Goal: Information Seeking & Learning: Learn about a topic

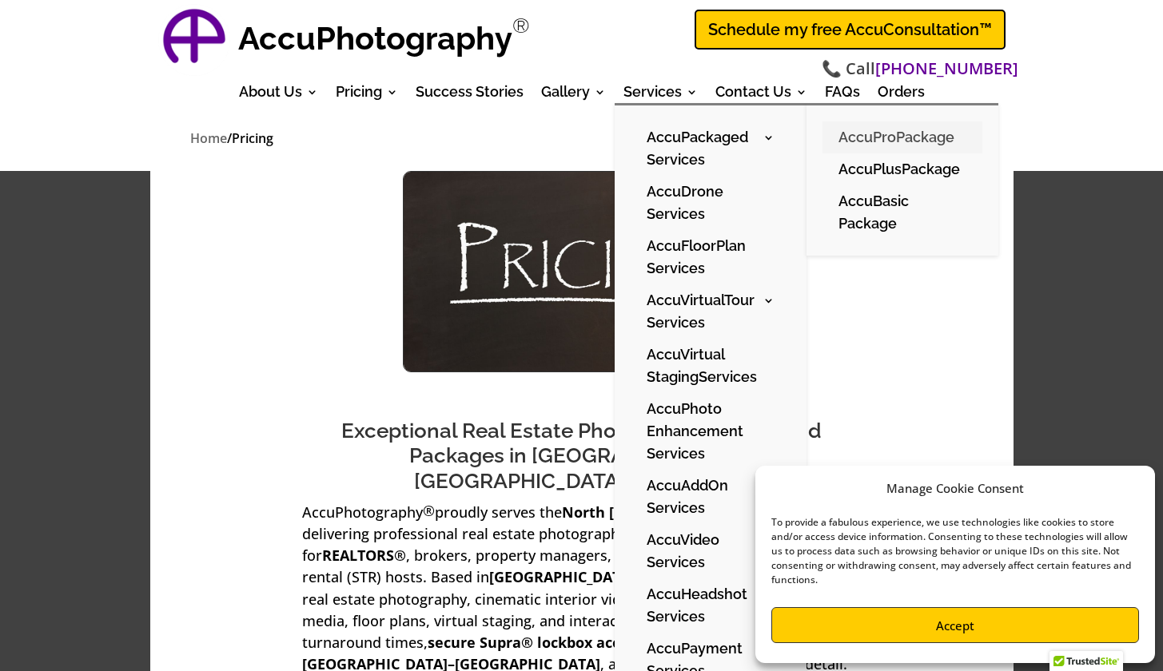
click at [876, 137] on link "AccuProPackage" at bounding box center [902, 137] width 160 height 32
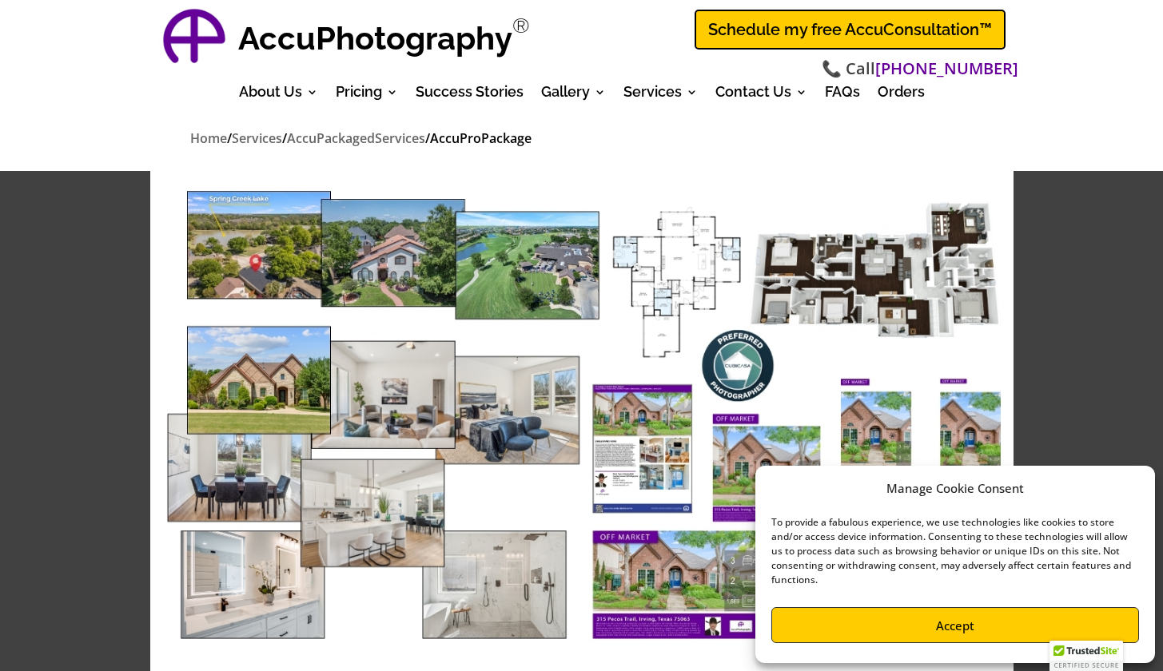
click at [304, 257] on img at bounding box center [581, 414] width 863 height 486
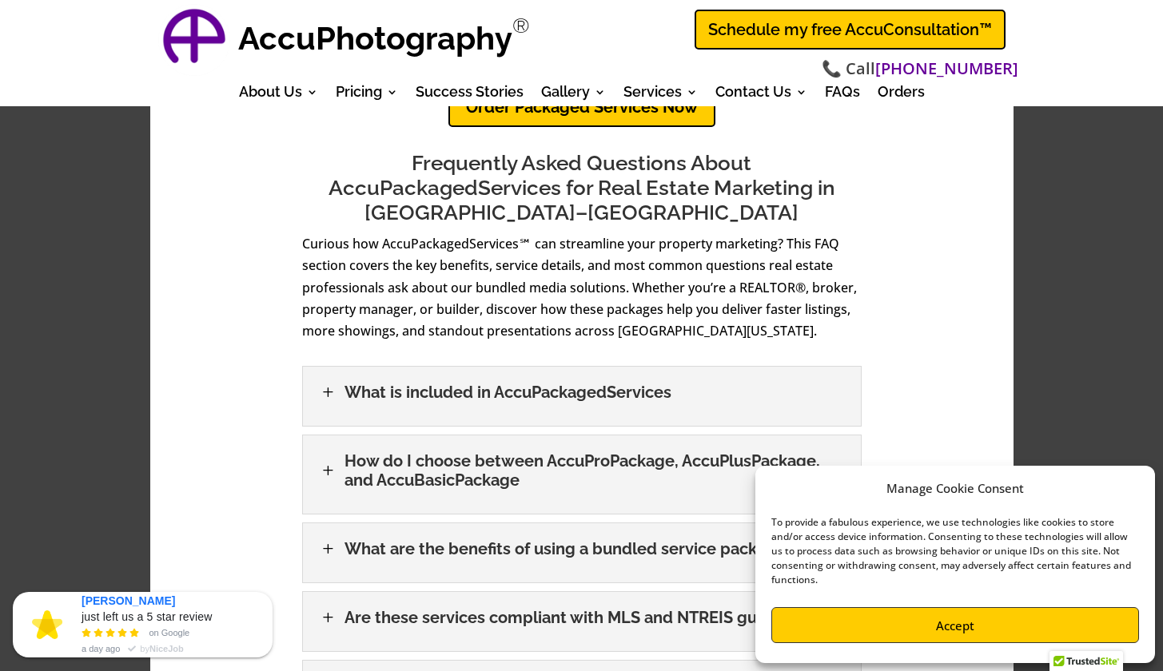
scroll to position [1279, 0]
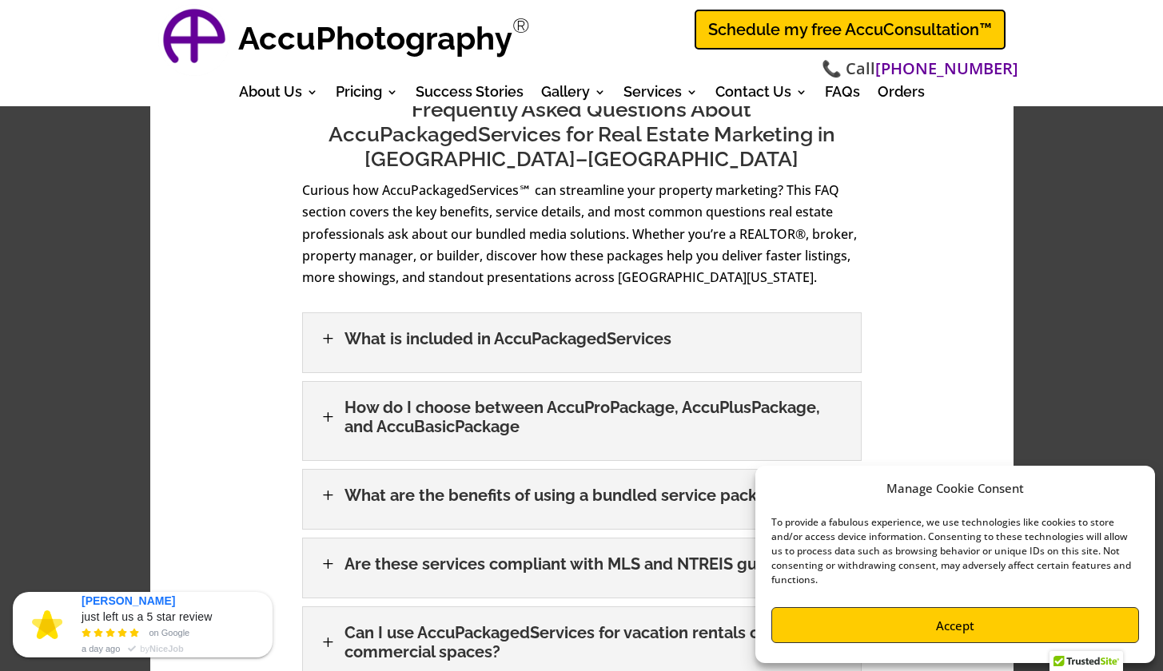
click at [327, 329] on span "L" at bounding box center [328, 338] width 18 height 18
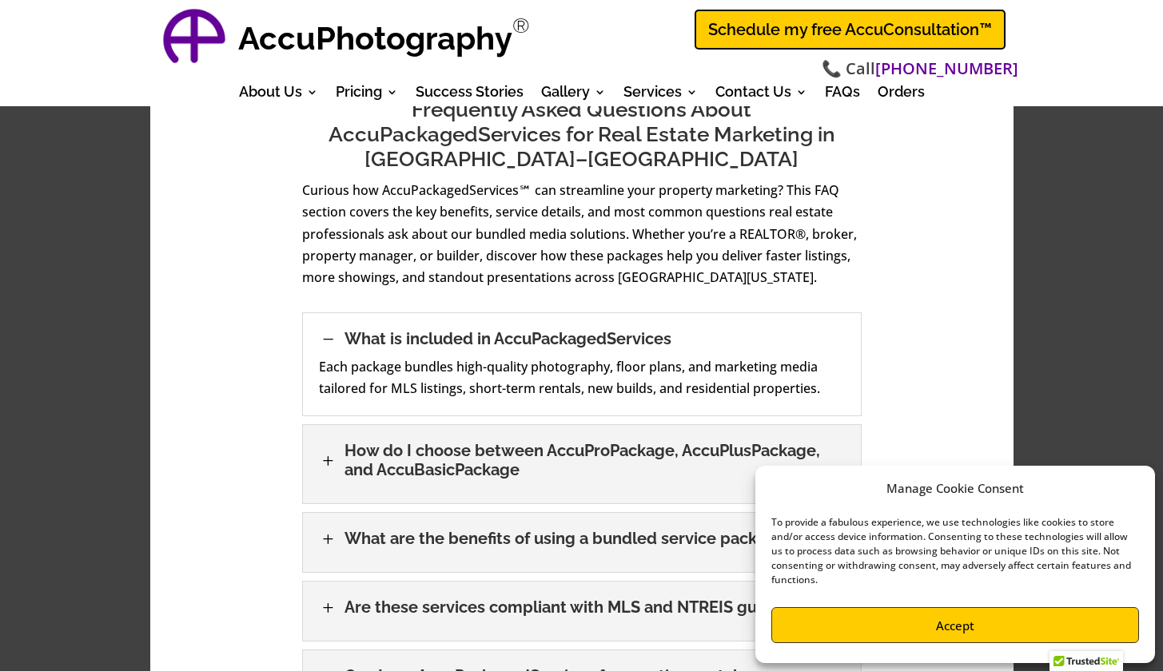
click at [324, 452] on span "L" at bounding box center [328, 461] width 18 height 18
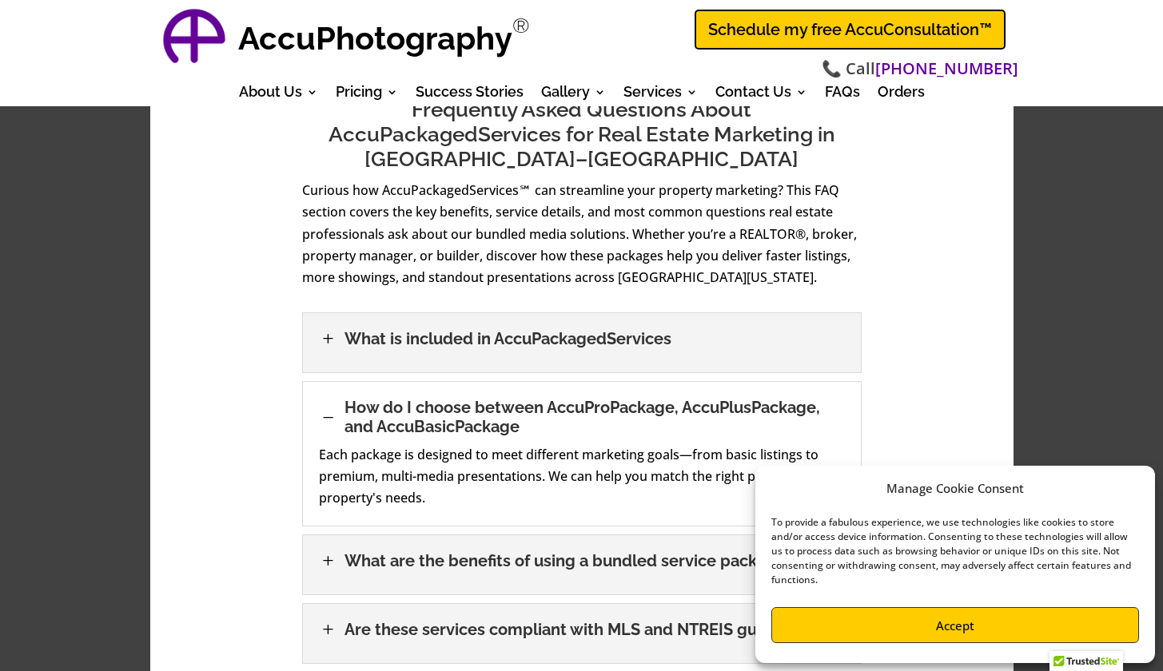
click at [321, 417] on span "L" at bounding box center [328, 426] width 18 height 18
click at [333, 417] on span "L" at bounding box center [328, 426] width 18 height 18
click at [420, 398] on h3 "How do I choose between AccuProPackage, AccuPlusPackage, and AccuBasicPackage" at bounding box center [594, 417] width 500 height 38
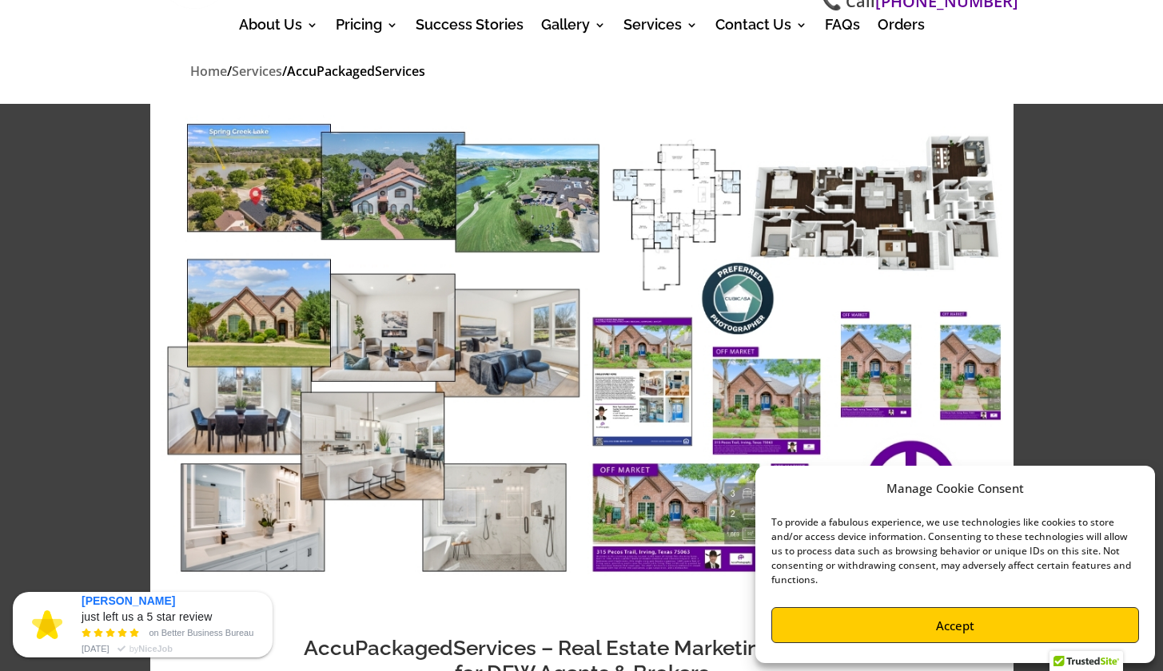
scroll to position [0, 0]
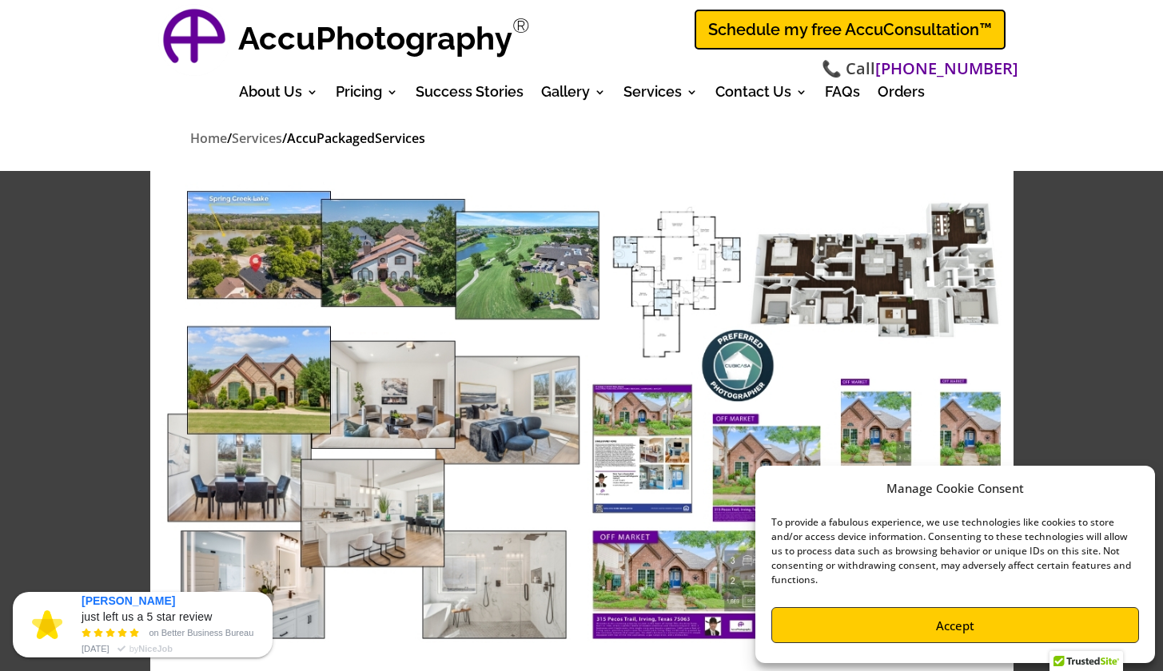
click at [241, 267] on img at bounding box center [581, 414] width 863 height 486
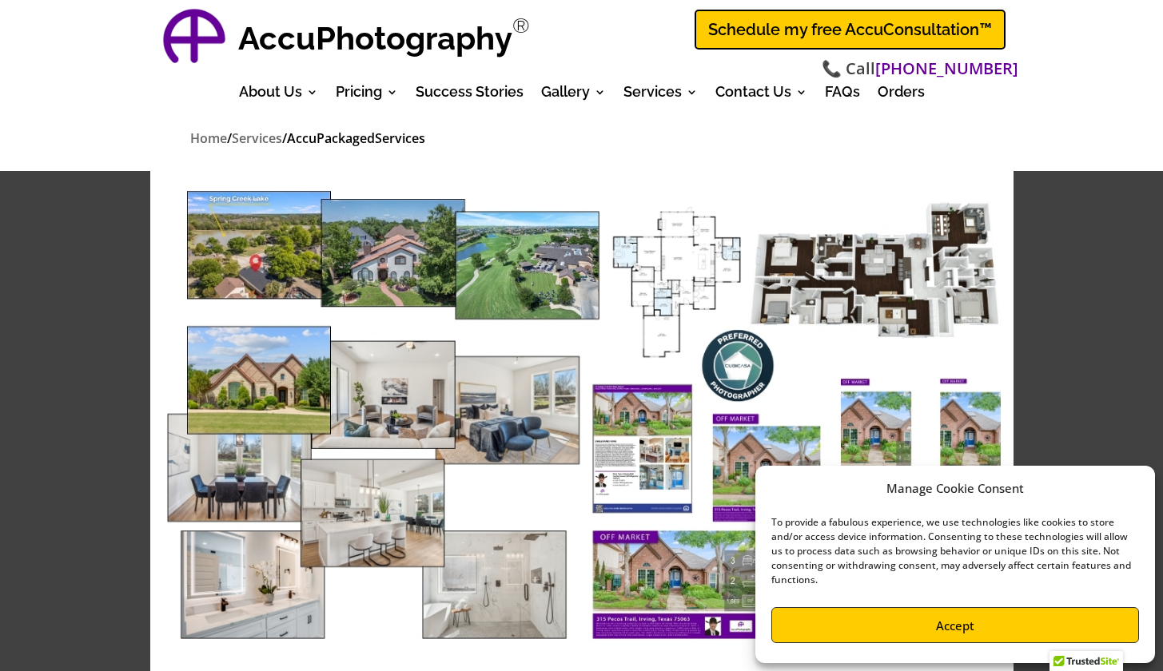
click at [368, 253] on img at bounding box center [581, 414] width 863 height 486
click at [290, 366] on img at bounding box center [581, 414] width 863 height 486
click at [535, 282] on img at bounding box center [581, 414] width 863 height 486
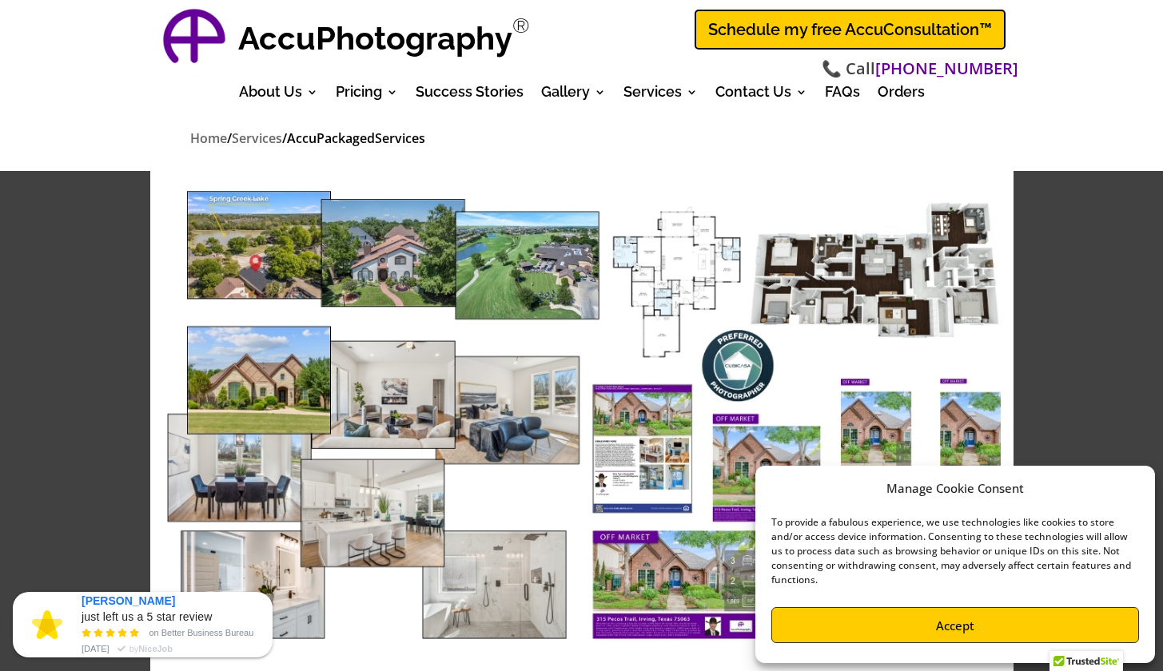
click at [736, 434] on img at bounding box center [581, 414] width 863 height 486
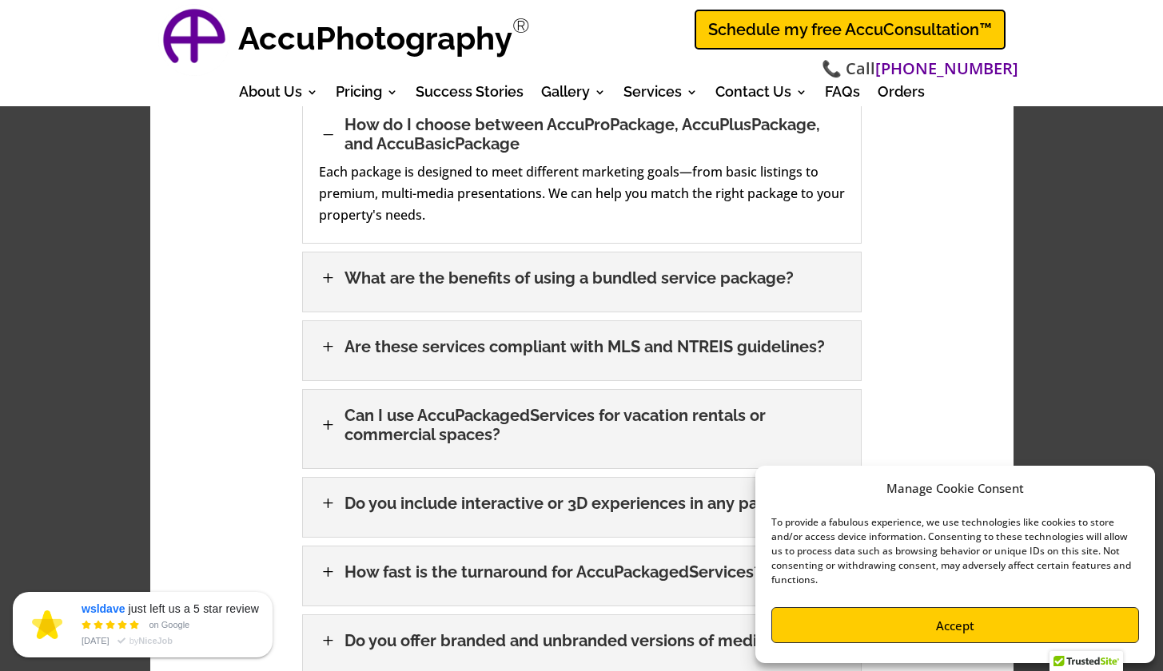
scroll to position [1251, 0]
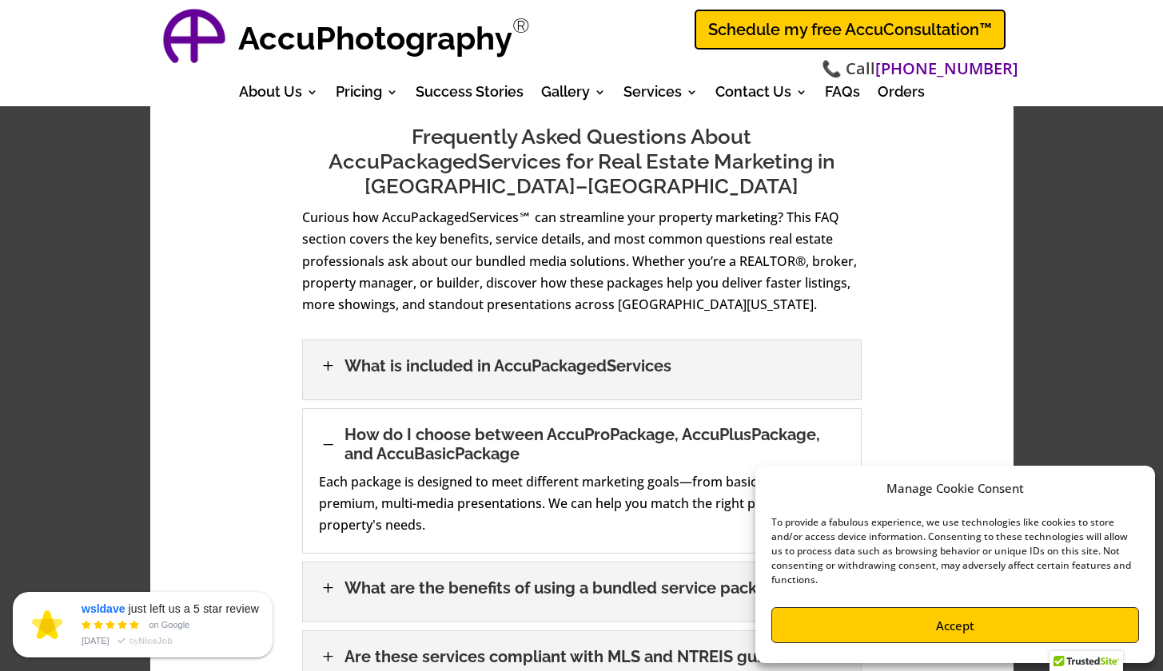
click at [329, 444] on span "L" at bounding box center [328, 453] width 18 height 18
